Goal: Information Seeking & Learning: Learn about a topic

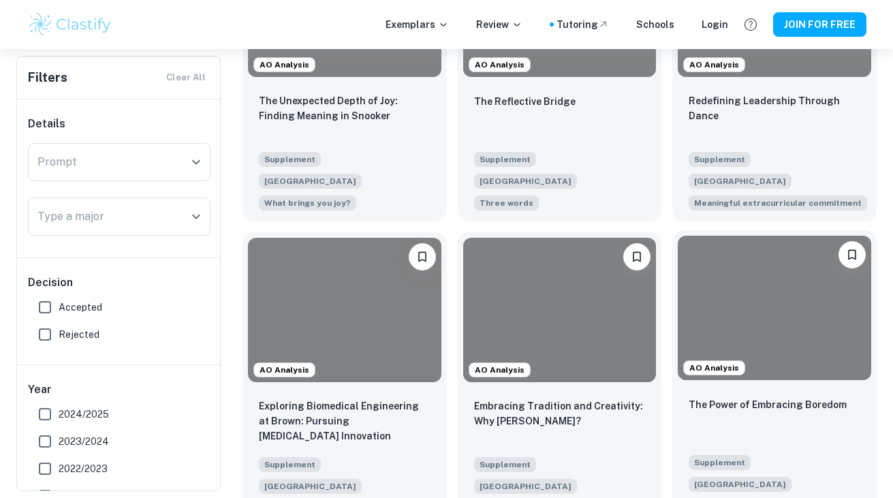
scroll to position [432, 0]
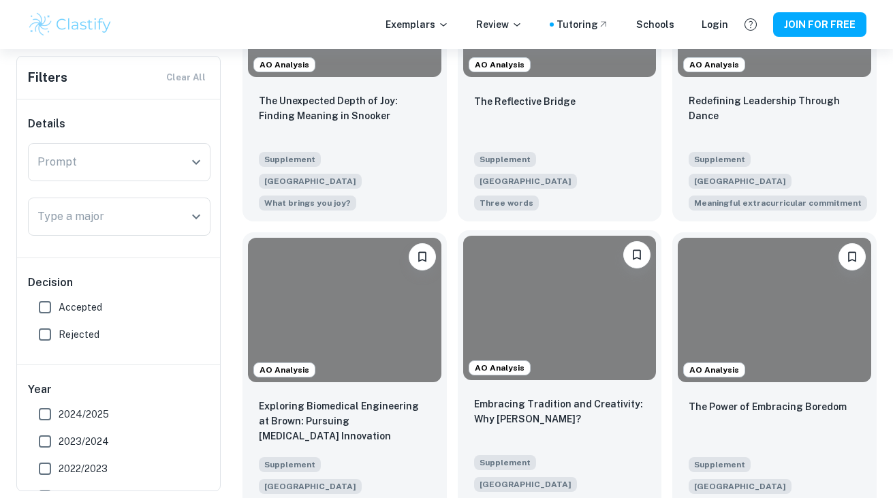
click at [557, 337] on div at bounding box center [560, 308] width 194 height 145
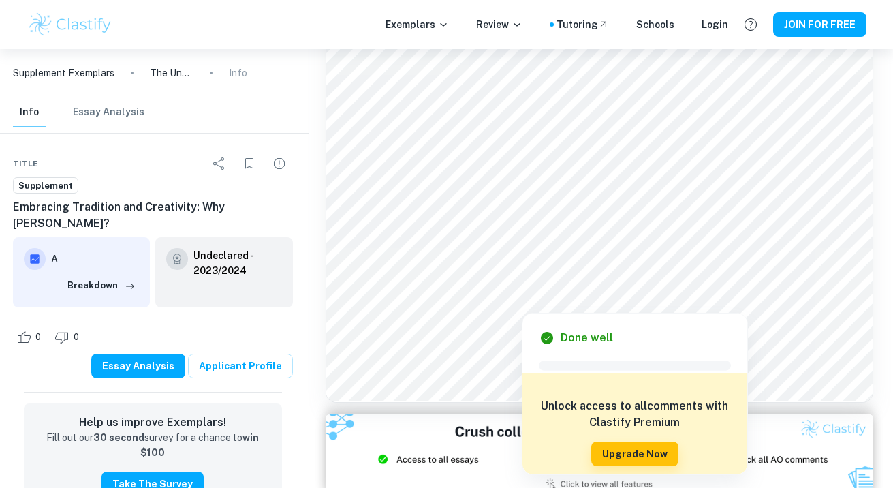
scroll to position [667, 3]
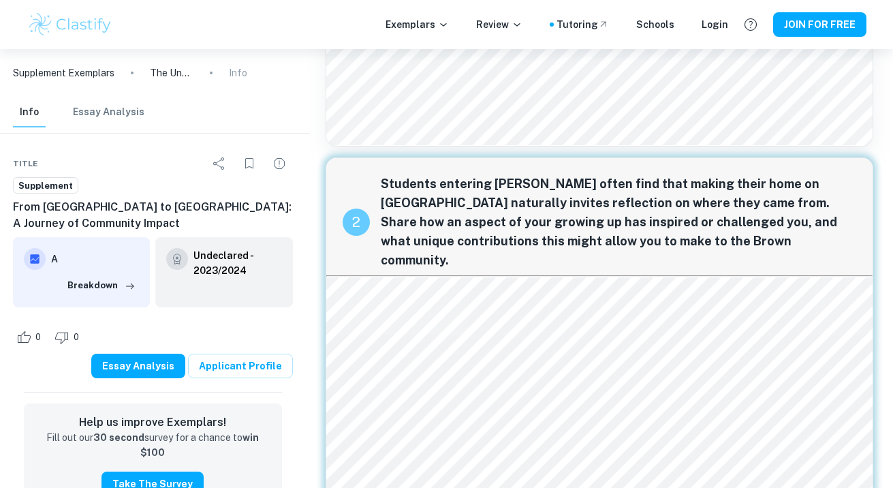
scroll to position [402, 3]
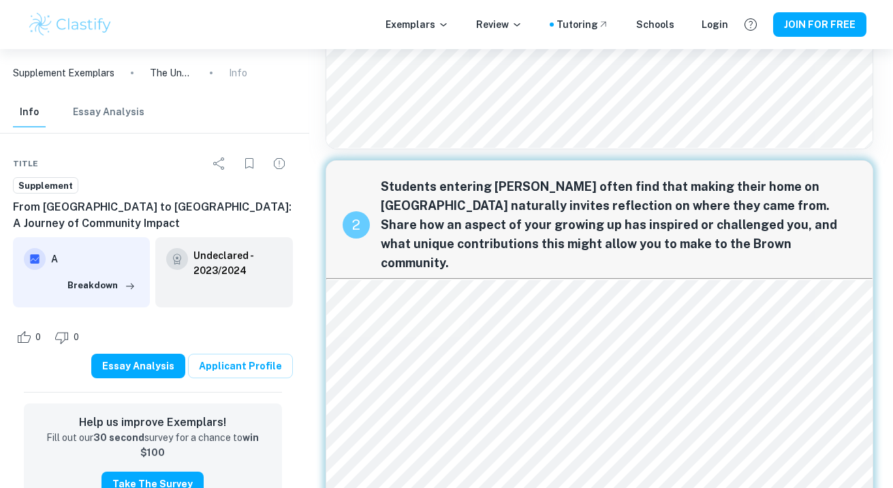
click at [764, 179] on span "Students entering [PERSON_NAME] often find that making their home on [GEOGRAPHI…" at bounding box center [619, 224] width 476 height 95
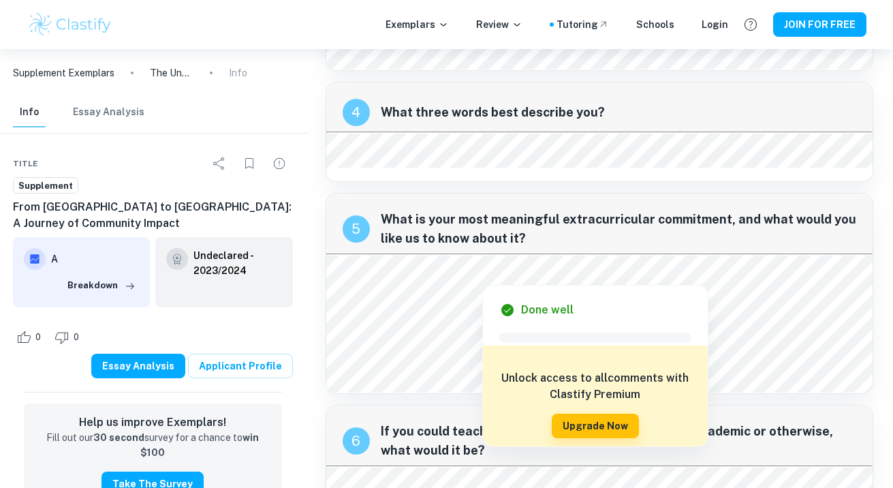
scroll to position [1528, 3]
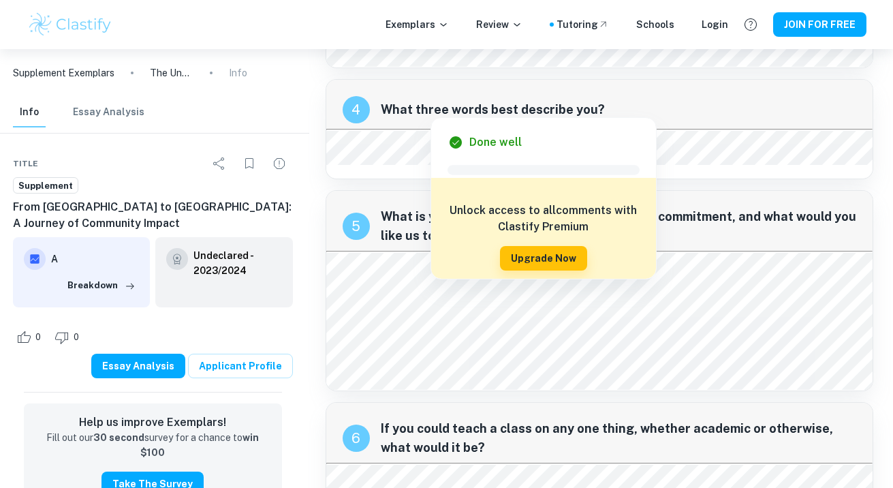
click at [705, 207] on span "What is your most meaningful extracurricular commitment, and what would you lik…" at bounding box center [619, 226] width 476 height 38
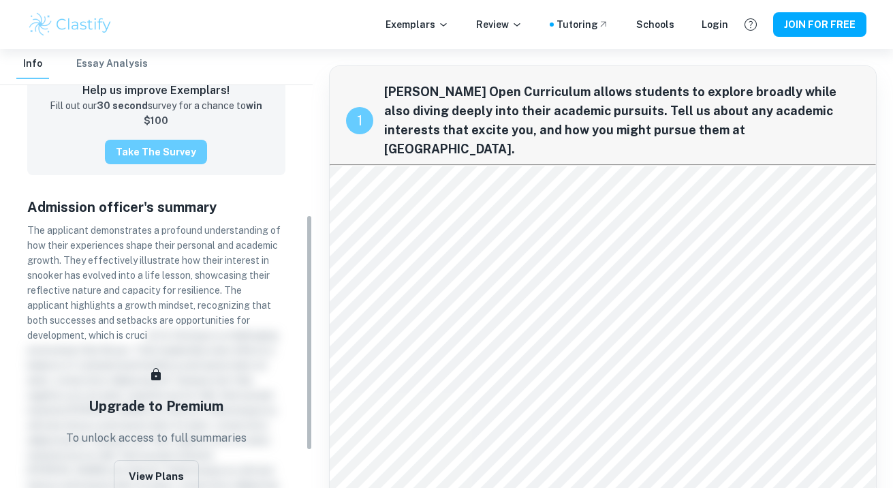
scroll to position [348, 0]
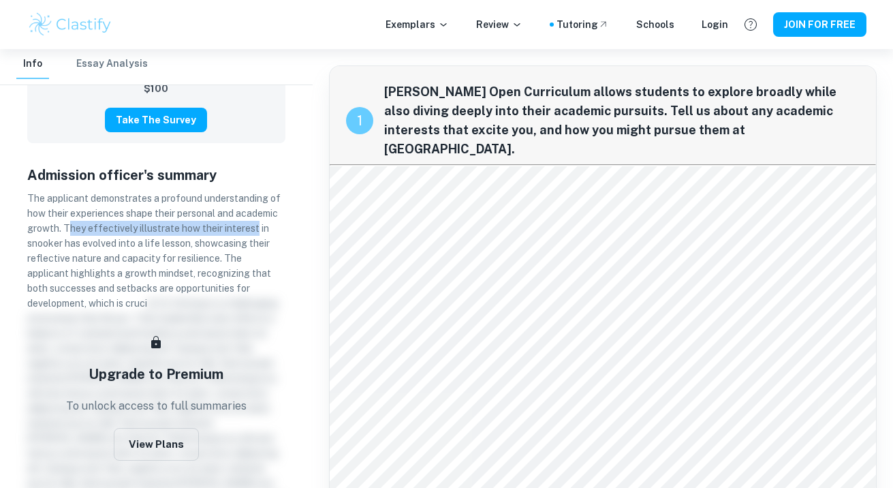
drag, startPoint x: 69, startPoint y: 202, endPoint x: 255, endPoint y: 203, distance: 186.0
click at [255, 203] on span "The applicant demonstrates a profound understanding of how their experiences sh…" at bounding box center [153, 251] width 253 height 116
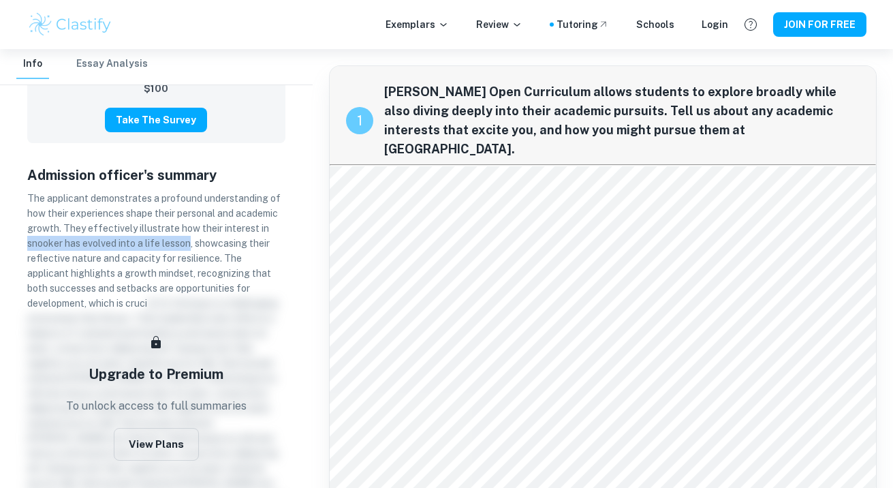
drag, startPoint x: 13, startPoint y: 213, endPoint x: 189, endPoint y: 206, distance: 176.6
click at [189, 206] on div "Title Supplement Redefining Leadership Through Dance A Breakdown Undeclared - 2…" at bounding box center [156, 193] width 313 height 814
click at [189, 206] on p "The applicant demonstrates a profound understanding of how their experiences sh…" at bounding box center [156, 363] width 258 height 345
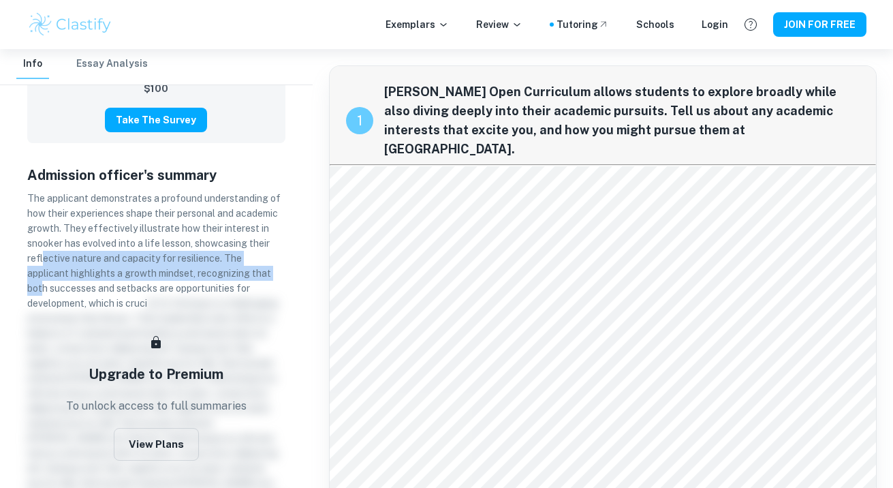
drag, startPoint x: 42, startPoint y: 231, endPoint x: 246, endPoint y: 241, distance: 204.0
click at [246, 241] on span "The applicant demonstrates a profound understanding of how their experiences sh…" at bounding box center [153, 251] width 253 height 116
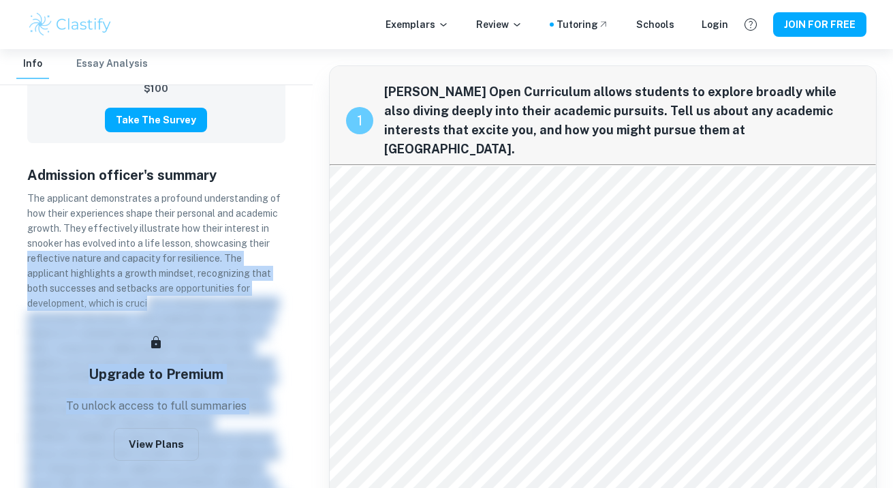
click at [0, 238] on html "We value your privacy We use cookies to enhance your browsing experience, serve…" at bounding box center [446, 244] width 893 height 488
click at [97, 229] on span "The applicant demonstrates a profound understanding of how their experiences sh…" at bounding box center [153, 251] width 253 height 116
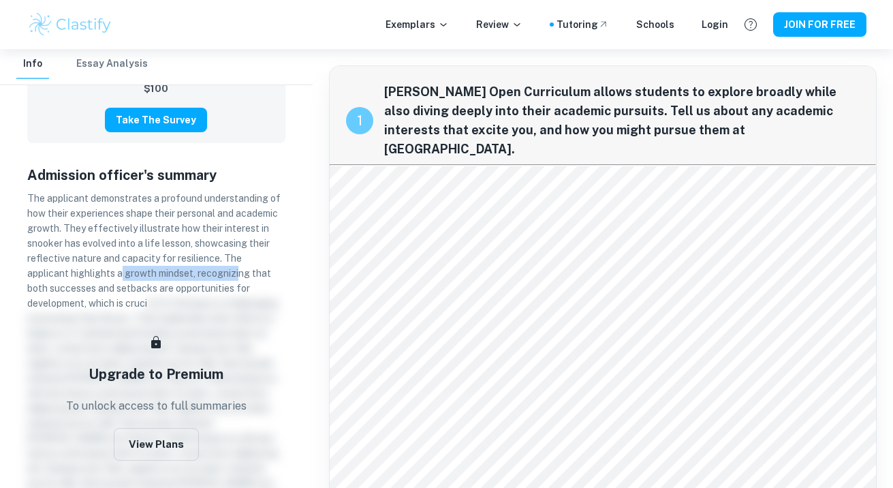
click at [194, 236] on p "The applicant demonstrates a profound understanding of how their experiences sh…" at bounding box center [156, 363] width 258 height 345
click at [76, 243] on span "The applicant demonstrates a profound understanding of how their experiences sh…" at bounding box center [153, 251] width 253 height 116
drag, startPoint x: 31, startPoint y: 252, endPoint x: 166, endPoint y: 244, distance: 135.8
click at [166, 244] on p "The applicant demonstrates a profound understanding of how their experiences sh…" at bounding box center [156, 363] width 258 height 345
drag, startPoint x: 29, startPoint y: 262, endPoint x: 172, endPoint y: 257, distance: 143.2
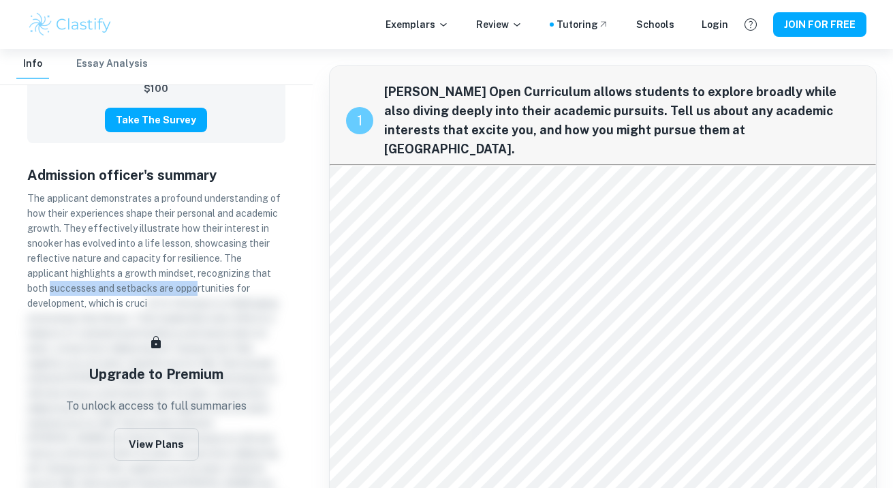
click at [172, 257] on span "The applicant demonstrates a profound understanding of how their experiences sh…" at bounding box center [153, 251] width 253 height 116
drag, startPoint x: 22, startPoint y: 273, endPoint x: 134, endPoint y: 273, distance: 111.1
click at [134, 273] on div "Admission officer's summary The applicant demonstrates a profound understanding…" at bounding box center [156, 353] width 280 height 398
click at [134, 273] on span "The applicant demonstrates a profound understanding of how their experiences sh…" at bounding box center [153, 251] width 253 height 116
